Goal: Information Seeking & Learning: Stay updated

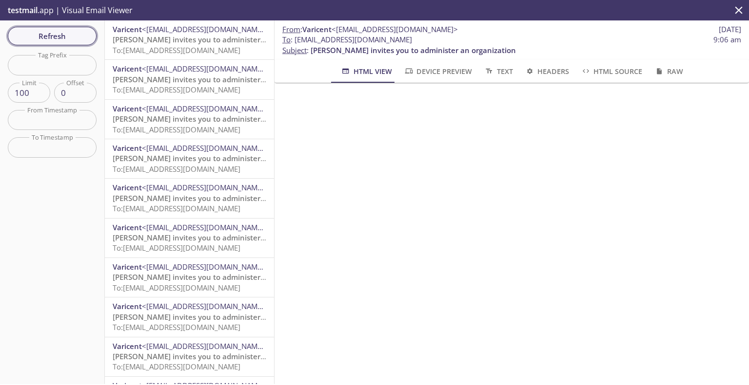
drag, startPoint x: 0, startPoint y: 0, endPoint x: 60, endPoint y: 33, distance: 68.7
click at [60, 33] on span "Refresh" at bounding box center [52, 36] width 73 height 13
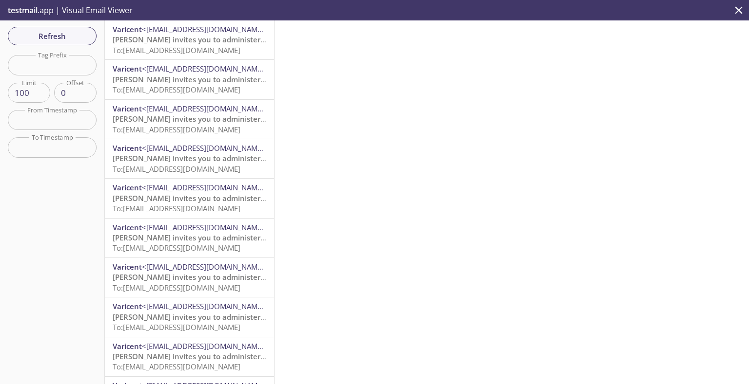
click at [181, 44] on span "[PERSON_NAME] invites you to administer an organization" at bounding box center [215, 40] width 205 height 10
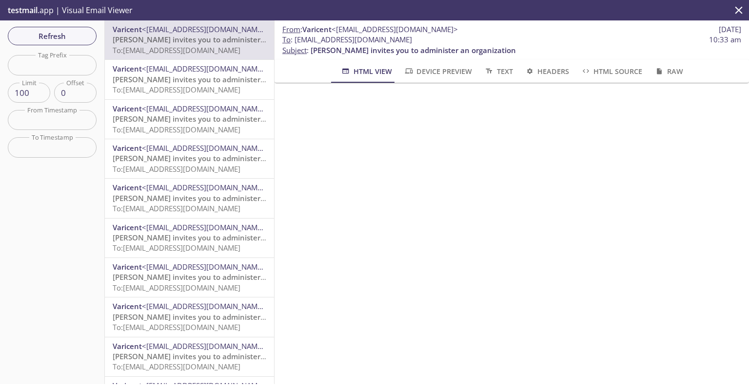
click at [179, 81] on span "[PERSON_NAME] invites you to administer an organization" at bounding box center [215, 80] width 205 height 10
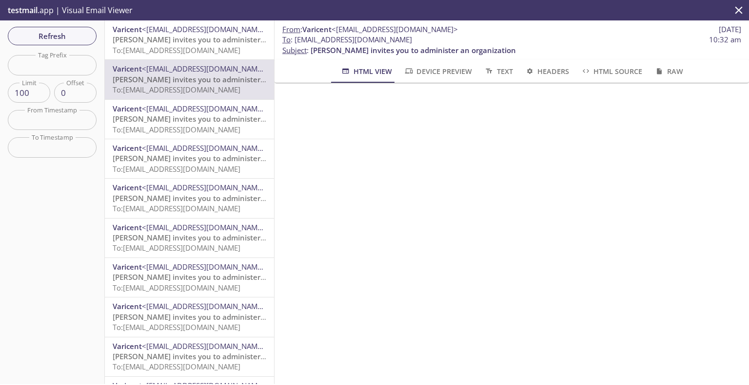
click at [201, 112] on span "<[EMAIL_ADDRESS][DOMAIN_NAME]>" at bounding box center [205, 109] width 126 height 10
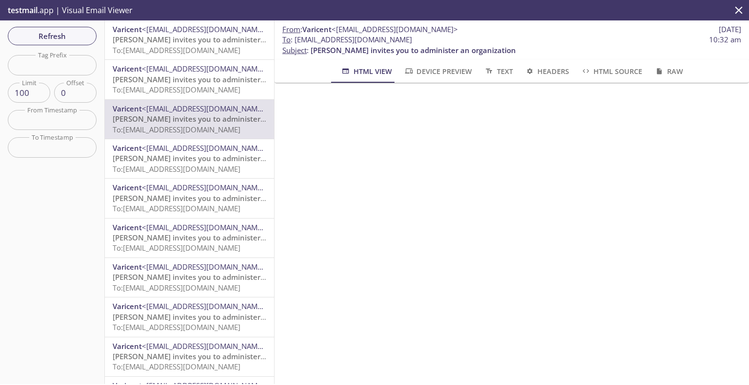
click at [197, 159] on span "[PERSON_NAME] invites you to administer an organization" at bounding box center [215, 159] width 205 height 10
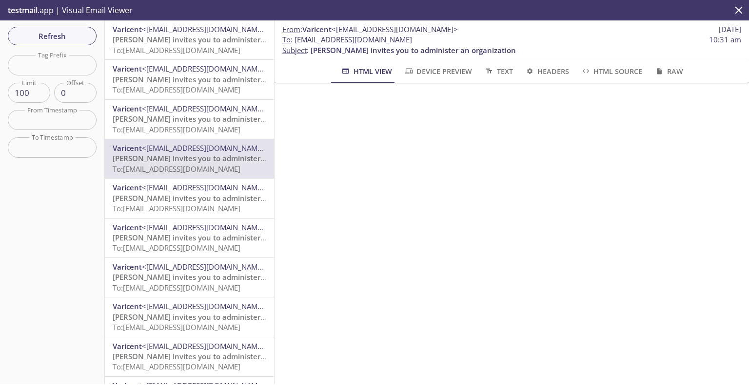
click at [198, 200] on span "[PERSON_NAME] invites you to administer an organization" at bounding box center [215, 198] width 205 height 10
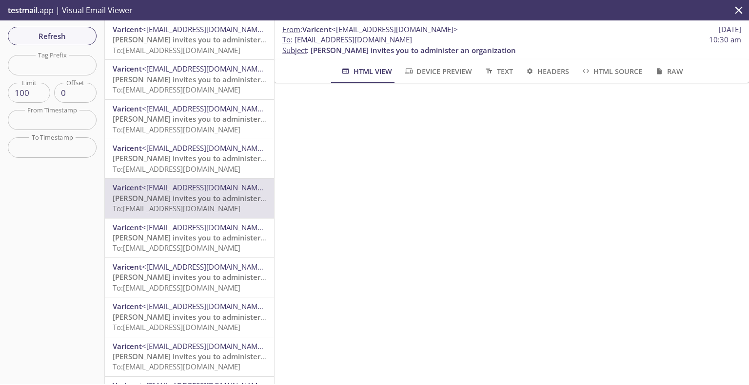
click at [194, 243] on span "To: [EMAIL_ADDRESS][DOMAIN_NAME]" at bounding box center [177, 248] width 128 height 10
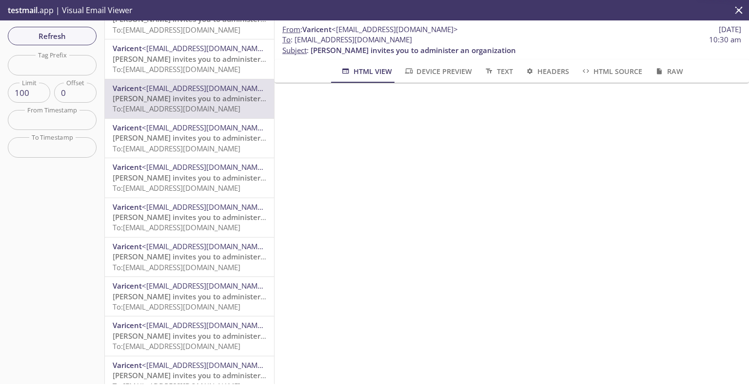
scroll to position [146, 0]
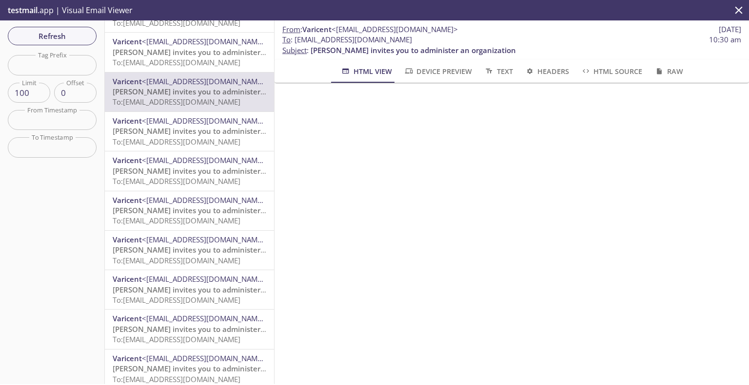
click at [201, 129] on span "[PERSON_NAME] invites you to administer an organization" at bounding box center [215, 131] width 205 height 10
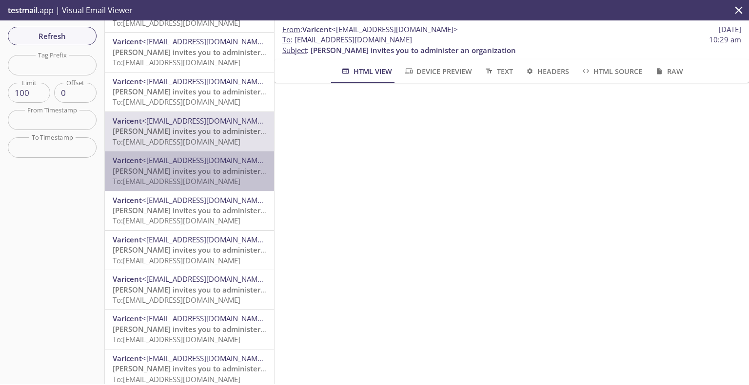
click at [199, 171] on span "[PERSON_NAME] invites you to administer an organization" at bounding box center [215, 171] width 205 height 10
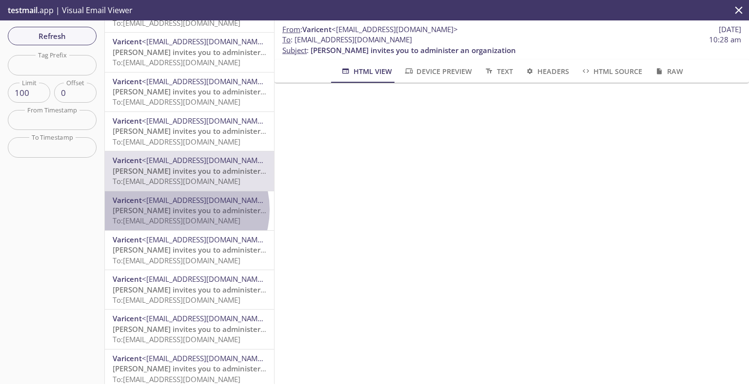
click at [181, 210] on span "[PERSON_NAME] invites you to administer an organization" at bounding box center [215, 211] width 205 height 10
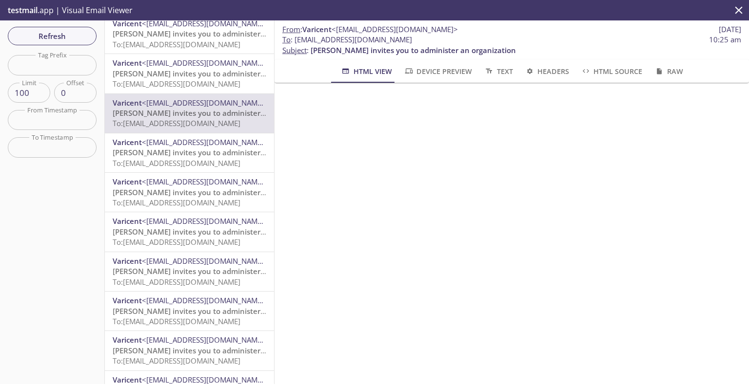
scroll to position [292, 0]
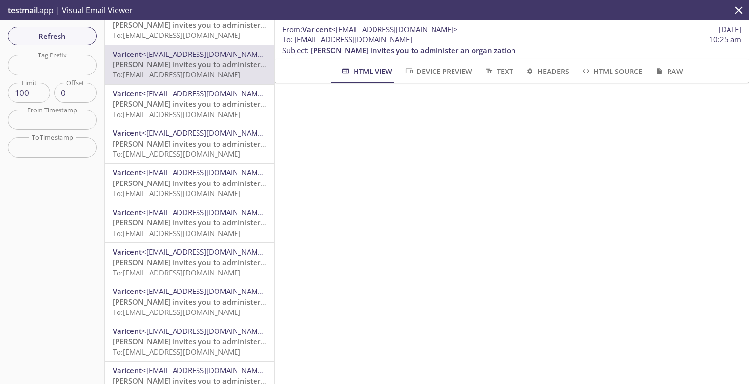
click at [187, 94] on span "<[EMAIL_ADDRESS][DOMAIN_NAME]>" at bounding box center [205, 94] width 126 height 10
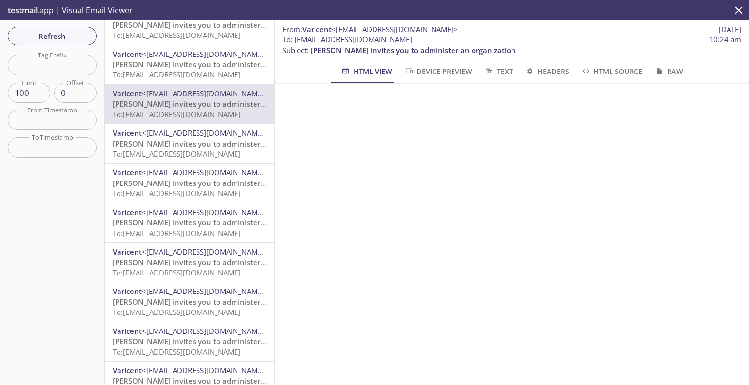
click at [201, 149] on span "[PERSON_NAME] invites you to administer an organization" at bounding box center [215, 144] width 205 height 10
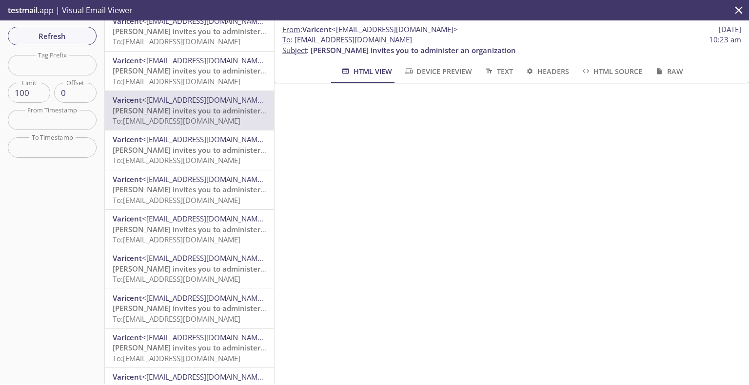
scroll to position [390, 0]
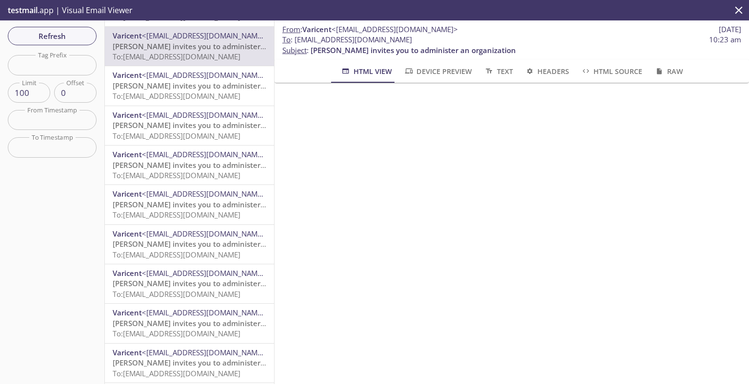
click at [192, 87] on span "[PERSON_NAME] invites you to administer an organization" at bounding box center [215, 86] width 205 height 10
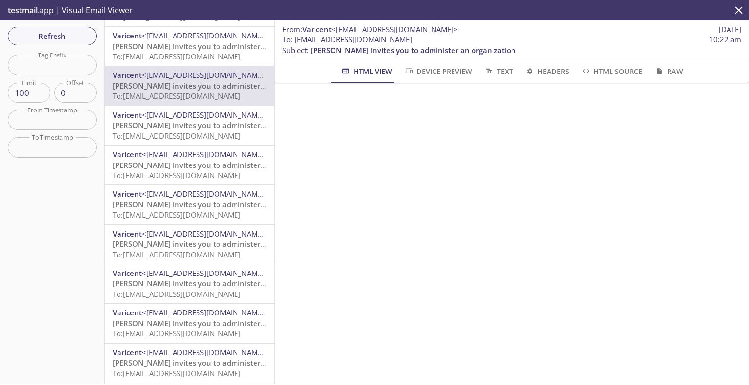
click at [177, 129] on span "[PERSON_NAME] invites you to administer an organization" at bounding box center [215, 125] width 205 height 10
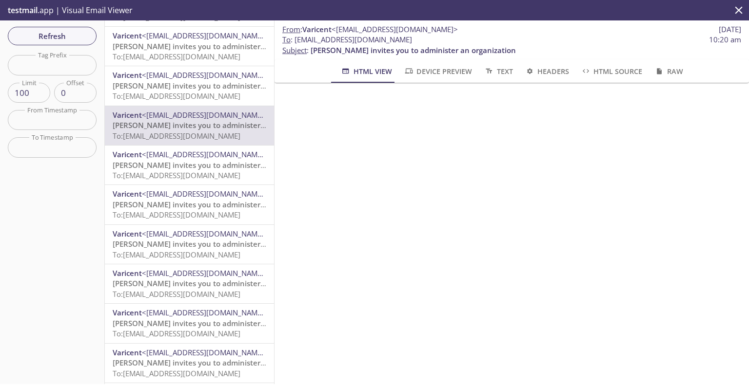
click at [180, 168] on span "[PERSON_NAME] invites you to administer an organization" at bounding box center [215, 165] width 205 height 10
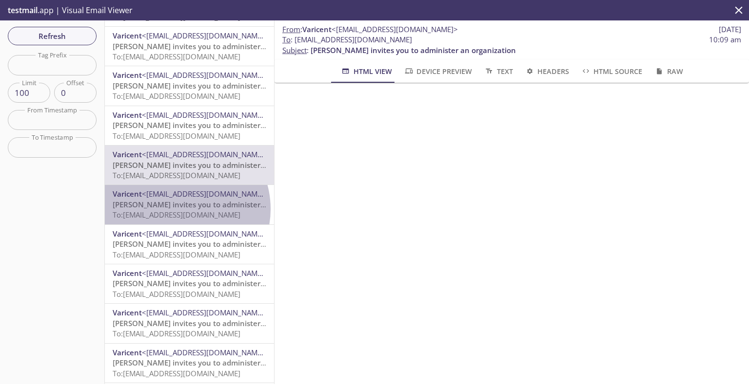
click at [176, 210] on span "[PERSON_NAME] invites you to administer an organization" at bounding box center [215, 205] width 205 height 10
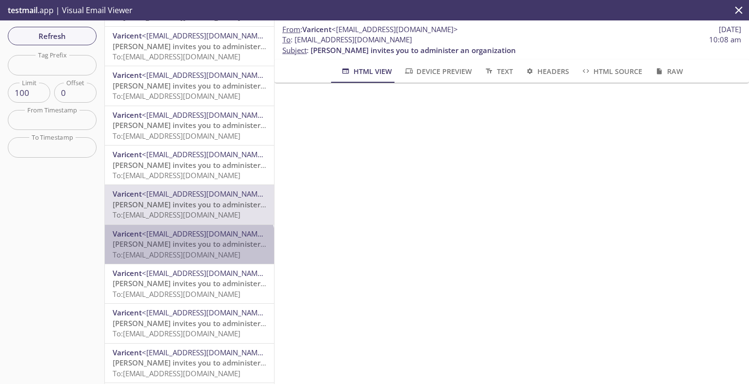
click at [189, 250] on p "Varicent invites you to administer an organization To: [EMAIL_ADDRESS][DOMAIN_N…" at bounding box center [190, 249] width 154 height 21
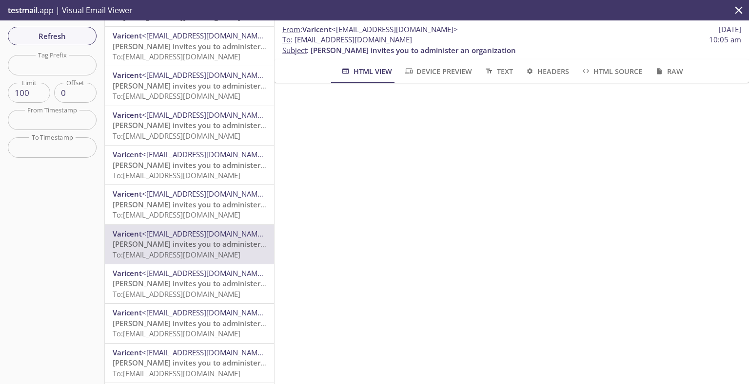
click at [204, 276] on span "<[EMAIL_ADDRESS][DOMAIN_NAME]>" at bounding box center [205, 274] width 126 height 10
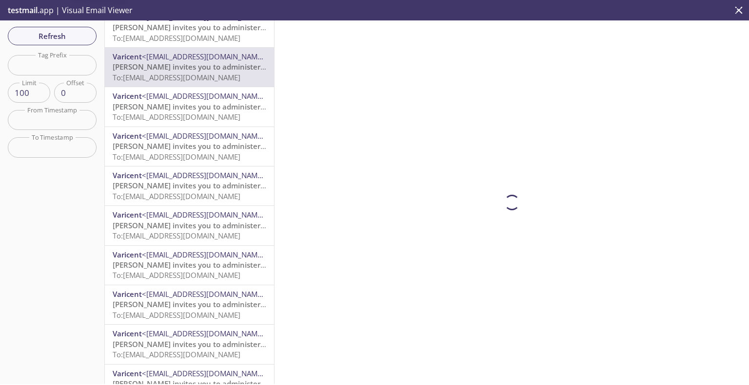
scroll to position [634, 0]
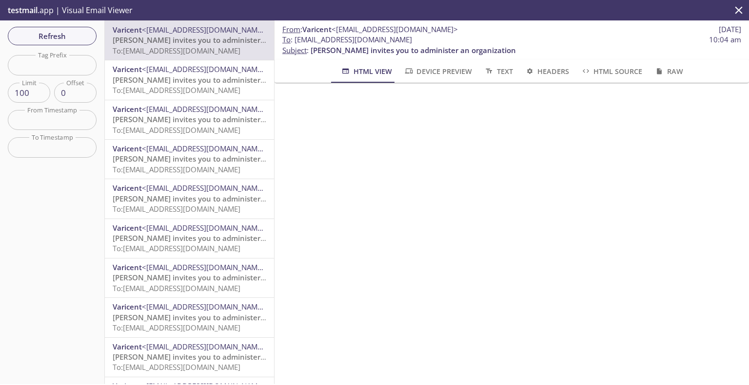
click at [196, 82] on span "[PERSON_NAME] invites you to administer an organization" at bounding box center [215, 80] width 205 height 10
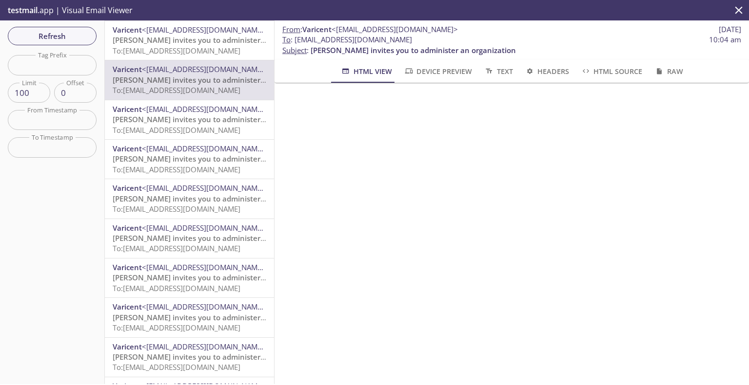
click at [169, 122] on span "[PERSON_NAME] invites you to administer an organization" at bounding box center [215, 120] width 205 height 10
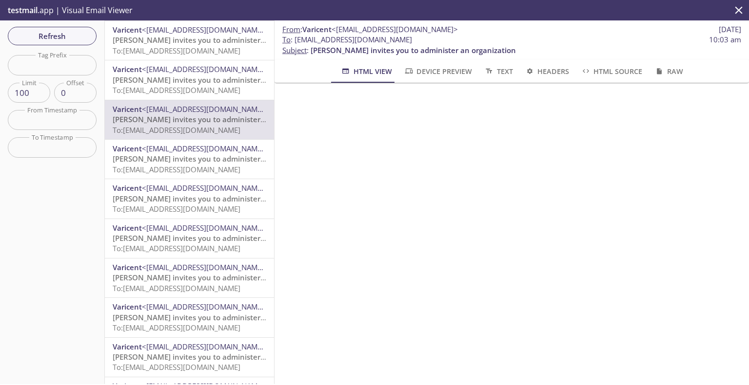
click at [213, 147] on span "<[EMAIL_ADDRESS][DOMAIN_NAME]>" at bounding box center [205, 149] width 126 height 10
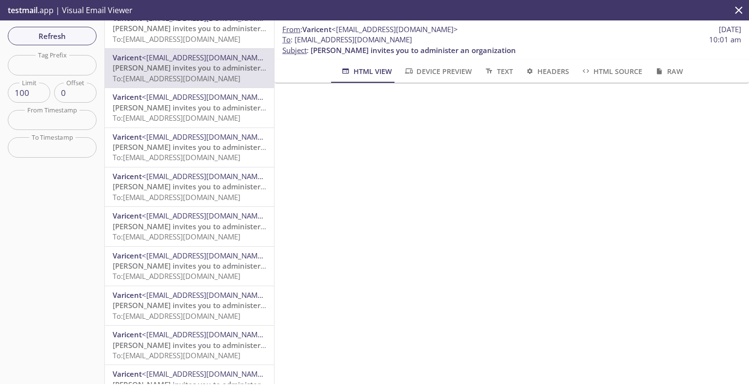
scroll to position [731, 0]
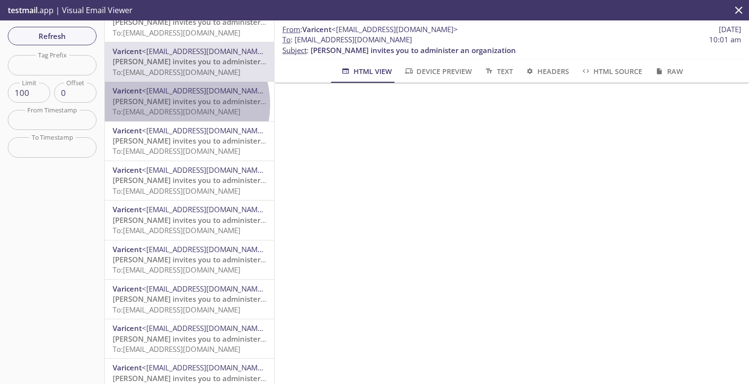
click at [172, 105] on span "[PERSON_NAME] invites you to administer an organization" at bounding box center [215, 101] width 205 height 10
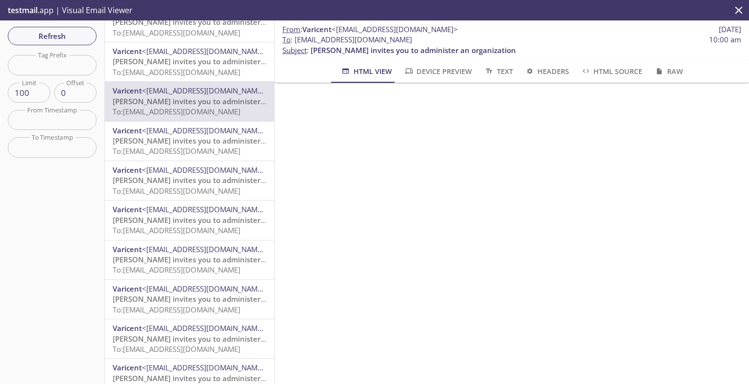
drag, startPoint x: 175, startPoint y: 146, endPoint x: 184, endPoint y: 139, distance: 11.0
click at [175, 146] on span "[PERSON_NAME] invites you to administer an organization" at bounding box center [215, 141] width 205 height 10
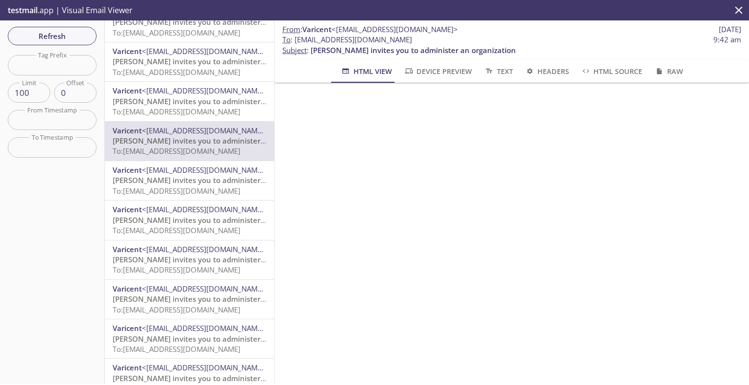
click at [198, 181] on span "[PERSON_NAME] invites you to administer an organization" at bounding box center [215, 180] width 205 height 10
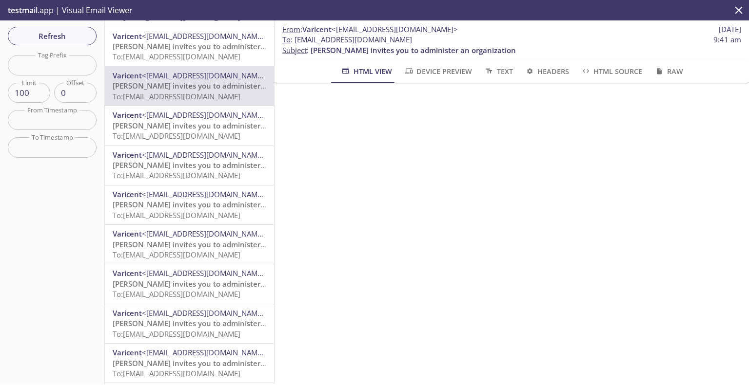
scroll to position [828, 0]
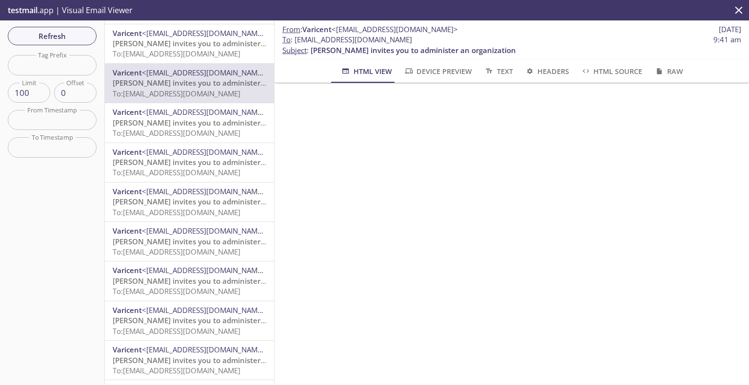
click at [209, 127] on span "[PERSON_NAME] invites you to administer an organization" at bounding box center [215, 123] width 205 height 10
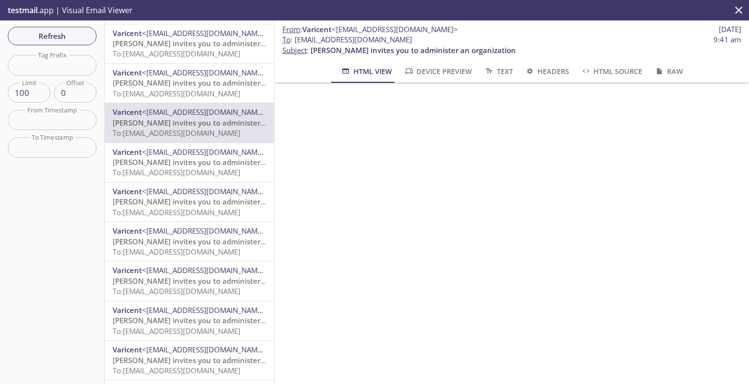
click at [180, 159] on span "[PERSON_NAME] invites you to administer an organization" at bounding box center [215, 162] width 205 height 10
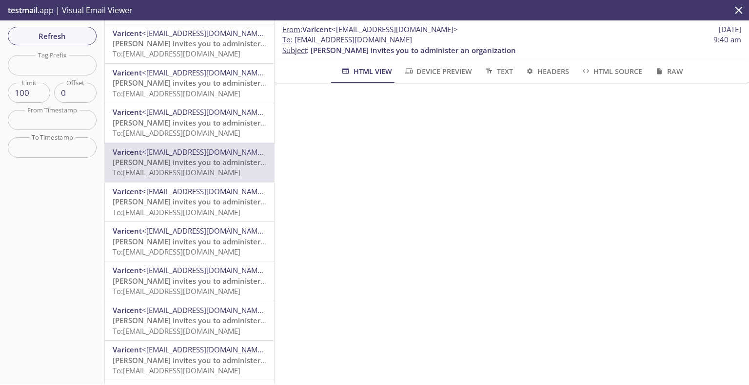
click at [206, 209] on span "To: [EMAIL_ADDRESS][DOMAIN_NAME]" at bounding box center [177, 213] width 128 height 10
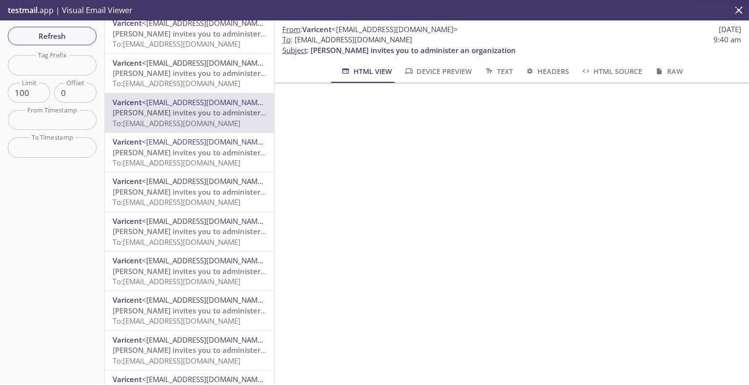
scroll to position [926, 0]
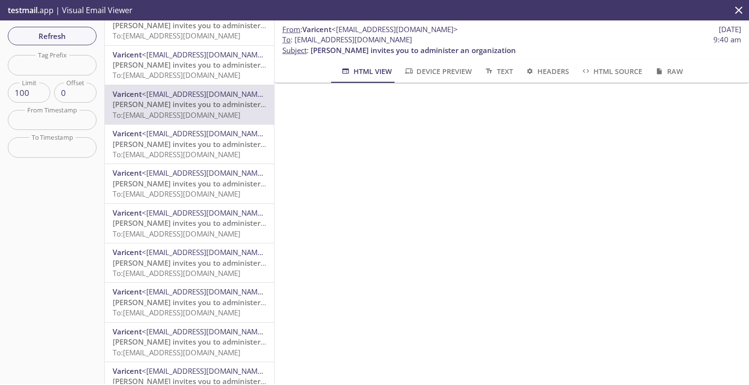
click at [194, 184] on span "[PERSON_NAME] invites you to administer an organization" at bounding box center [215, 184] width 205 height 10
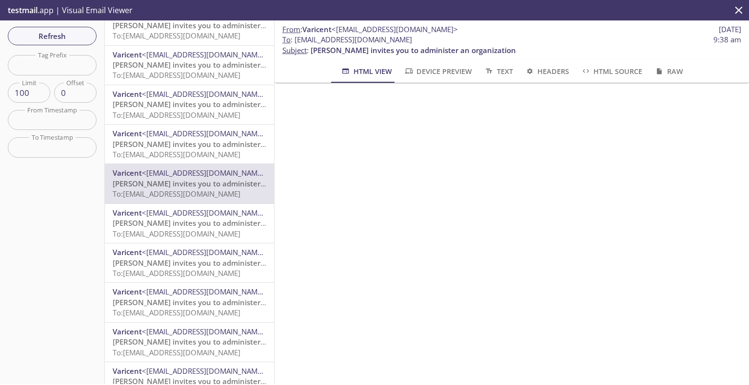
click at [204, 142] on span "[PERSON_NAME] invites you to administer an organization" at bounding box center [215, 144] width 205 height 10
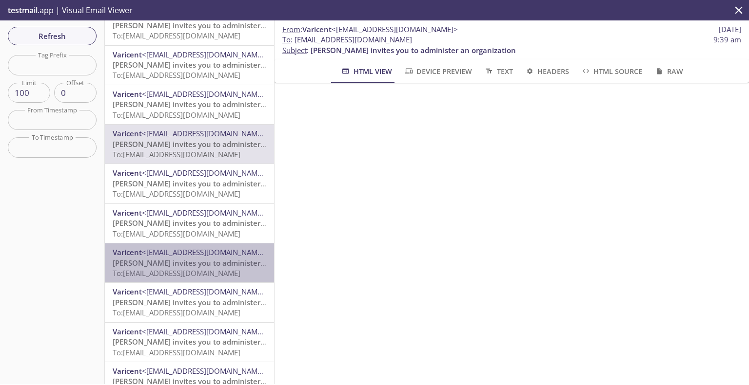
click at [200, 265] on span "[PERSON_NAME] invites you to administer an organization" at bounding box center [215, 263] width 205 height 10
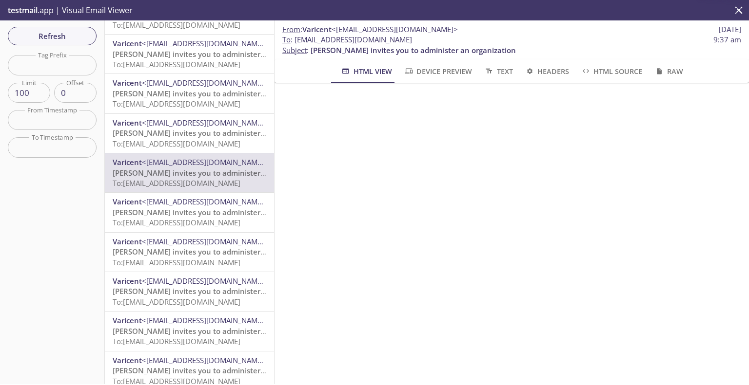
scroll to position [1023, 0]
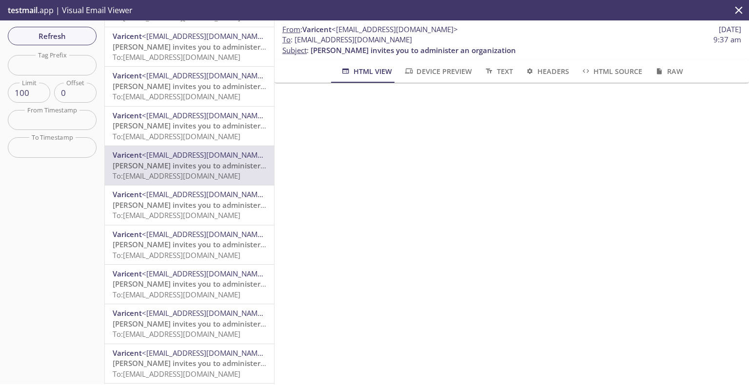
click at [197, 204] on span "[PERSON_NAME] invites you to administer an organization" at bounding box center [215, 205] width 205 height 10
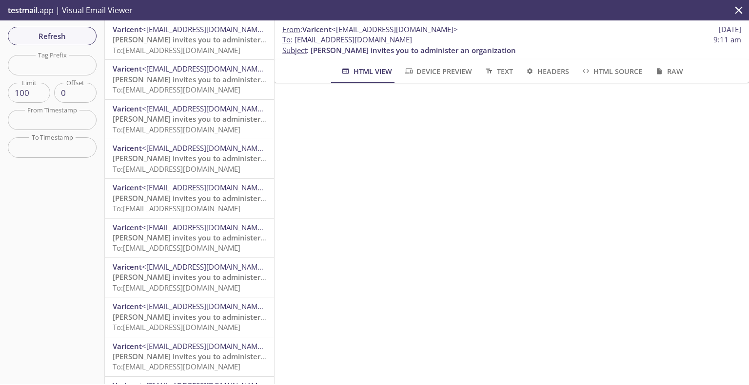
click at [734, 6] on icon "close" at bounding box center [738, 10] width 13 height 13
